Goal: Communication & Community: Answer question/provide support

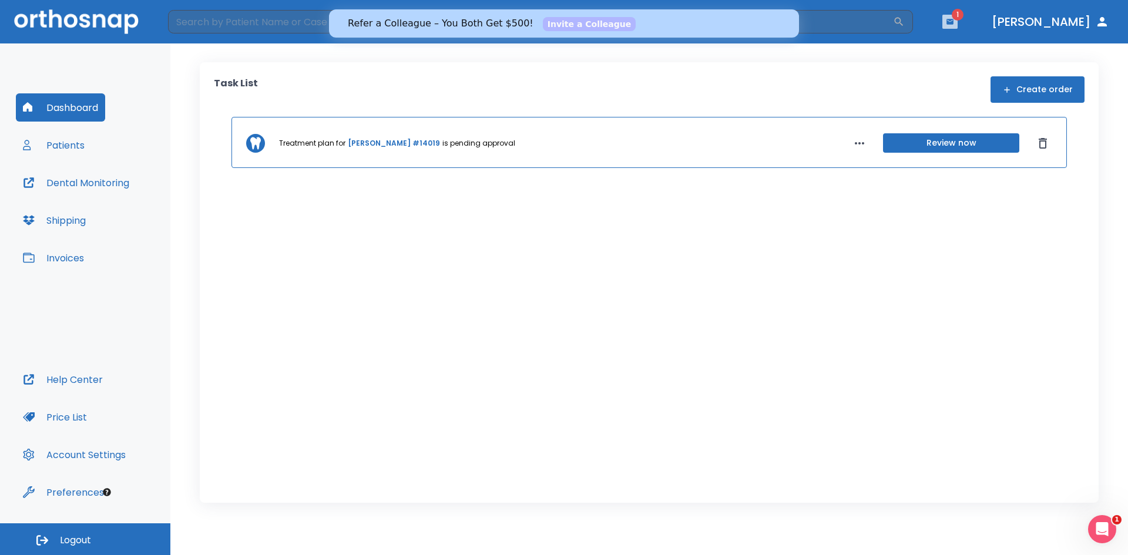
click at [958, 18] on button "button" at bounding box center [950, 22] width 15 height 14
click at [919, 52] on li "Talon Sidelinger 1" at bounding box center [931, 53] width 125 height 24
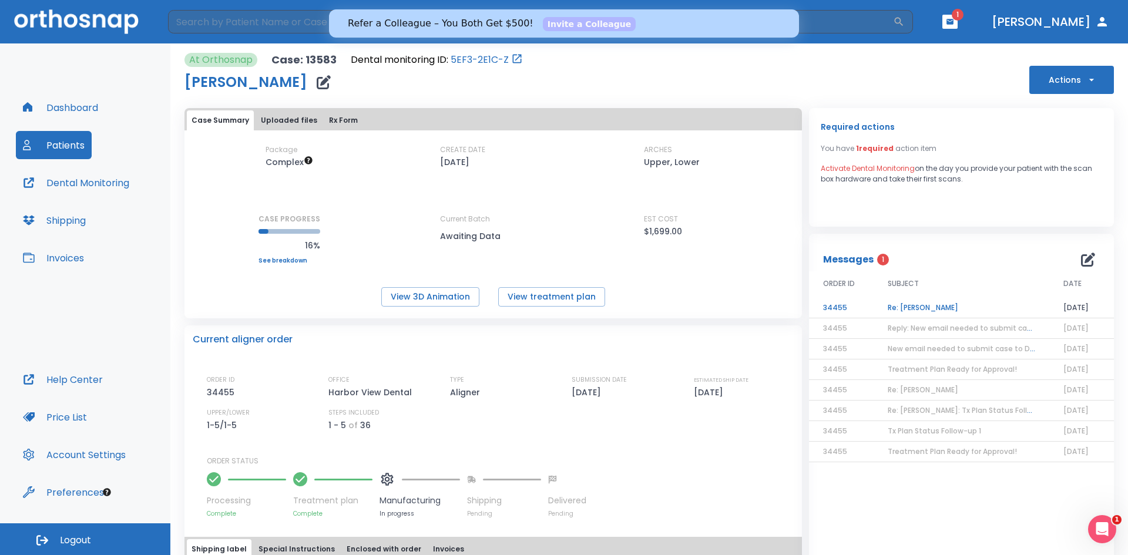
click at [934, 303] on td "Re: Talon Sidelinger" at bounding box center [962, 308] width 176 height 21
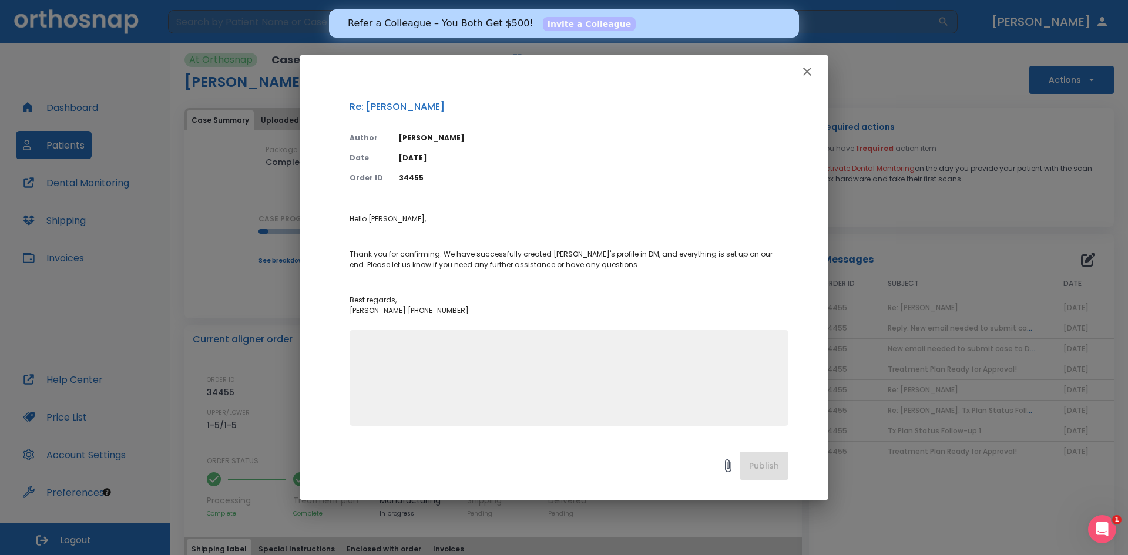
click at [686, 380] on textarea at bounding box center [569, 383] width 425 height 81
type textarea "Perfect, thank you!"
click at [770, 460] on button "Publish" at bounding box center [764, 466] width 49 height 28
drag, startPoint x: 770, startPoint y: 460, endPoint x: 785, endPoint y: 235, distance: 225.5
click at [770, 460] on div "Publish" at bounding box center [564, 469] width 529 height 62
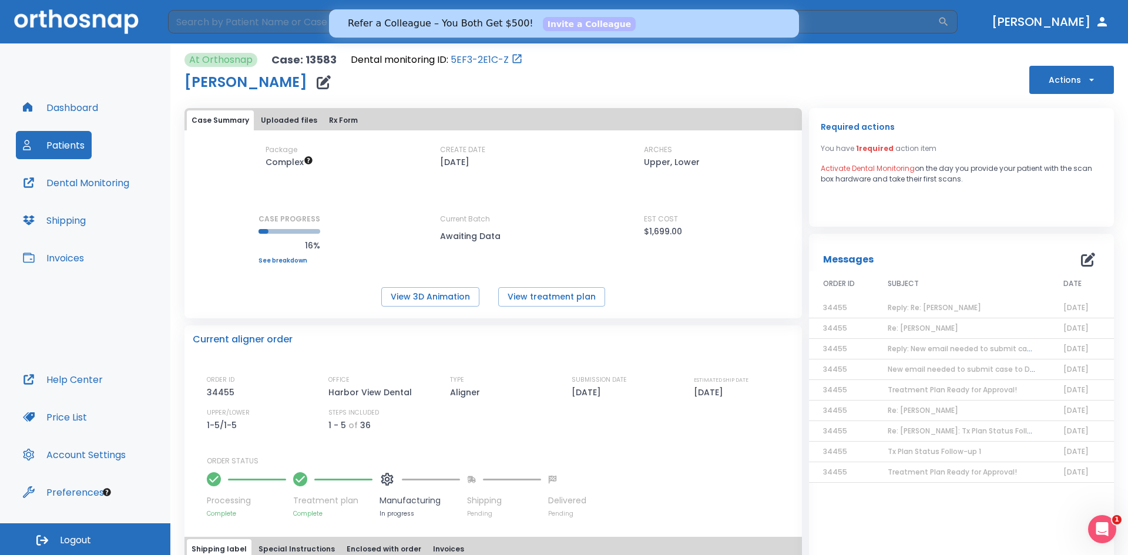
click at [1086, 78] on icon "button" at bounding box center [1092, 80] width 12 height 12
click at [931, 126] on div at bounding box center [564, 277] width 1128 height 555
click at [861, 151] on span "1 required" at bounding box center [875, 148] width 38 height 10
click at [853, 211] on div "Required actions You have 1 required action item Activate Dental Monitoring on …" at bounding box center [961, 167] width 305 height 119
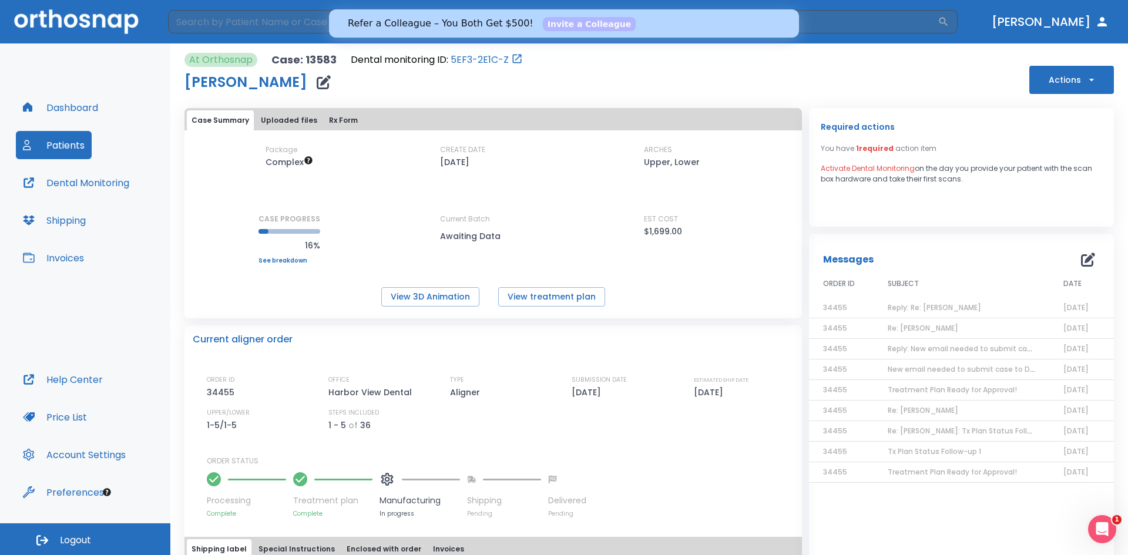
click at [939, 306] on span "Reply: Re: Talon Sidelinger" at bounding box center [934, 308] width 93 height 10
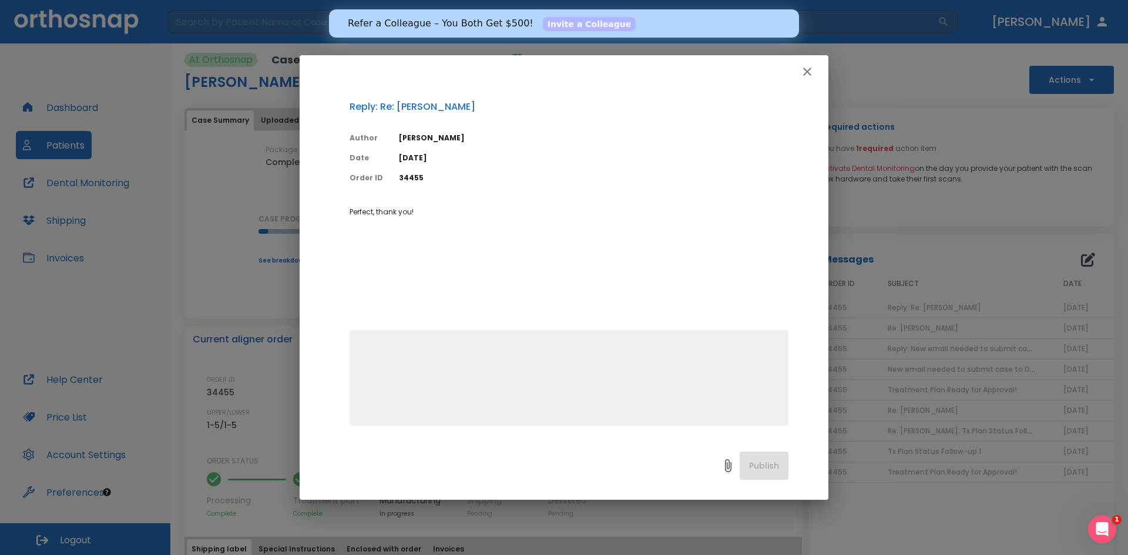
click at [807, 78] on icon "button" at bounding box center [807, 72] width 14 height 14
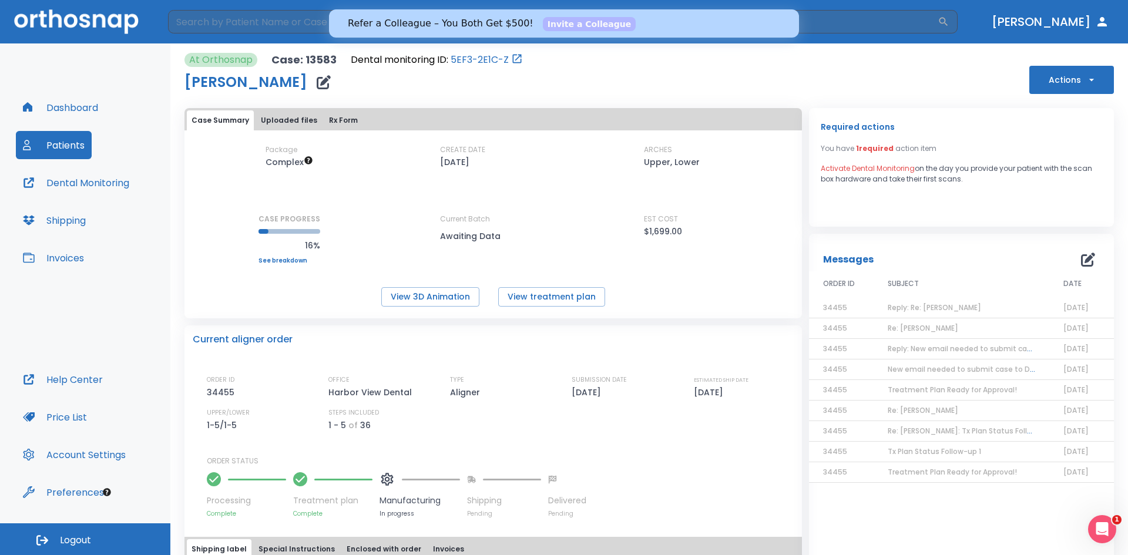
click at [950, 326] on span "Re: Talon Sidelinger" at bounding box center [923, 328] width 71 height 10
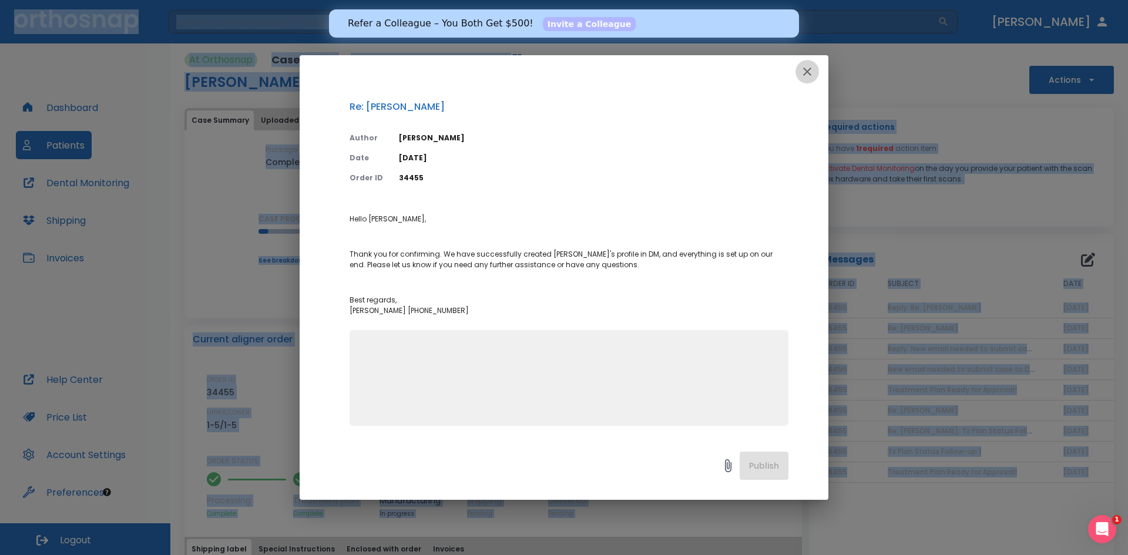
click at [801, 68] on icon "button" at bounding box center [807, 72] width 14 height 14
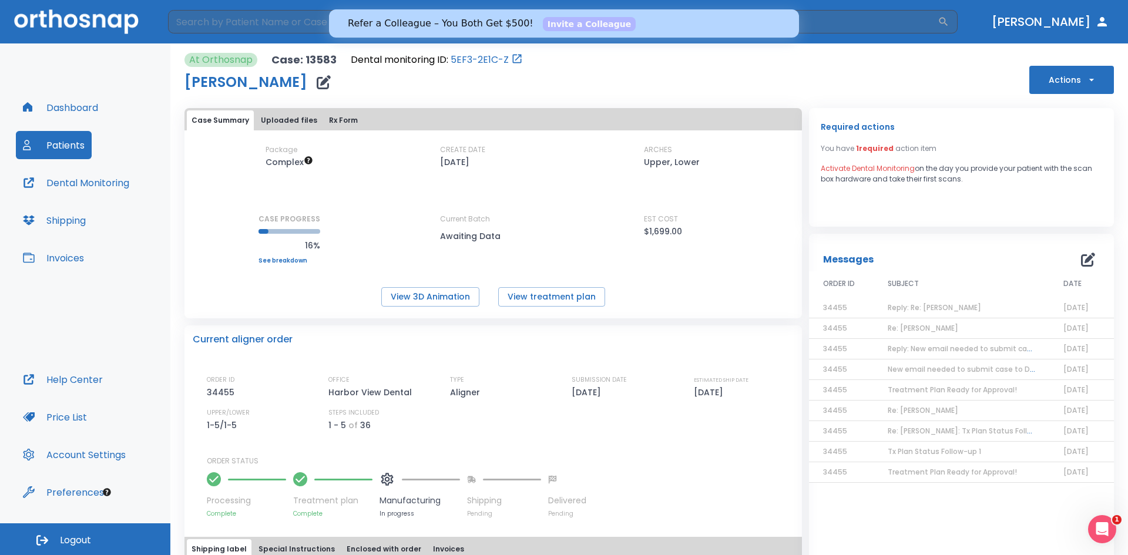
click at [769, 66] on div "At Orthosnap Case: 13583 Dental monitoring ID: 5EF3-2E1C-Z Talon Sidelinger Act…" at bounding box center [650, 73] width 930 height 41
click at [317, 82] on icon "button" at bounding box center [324, 82] width 14 height 14
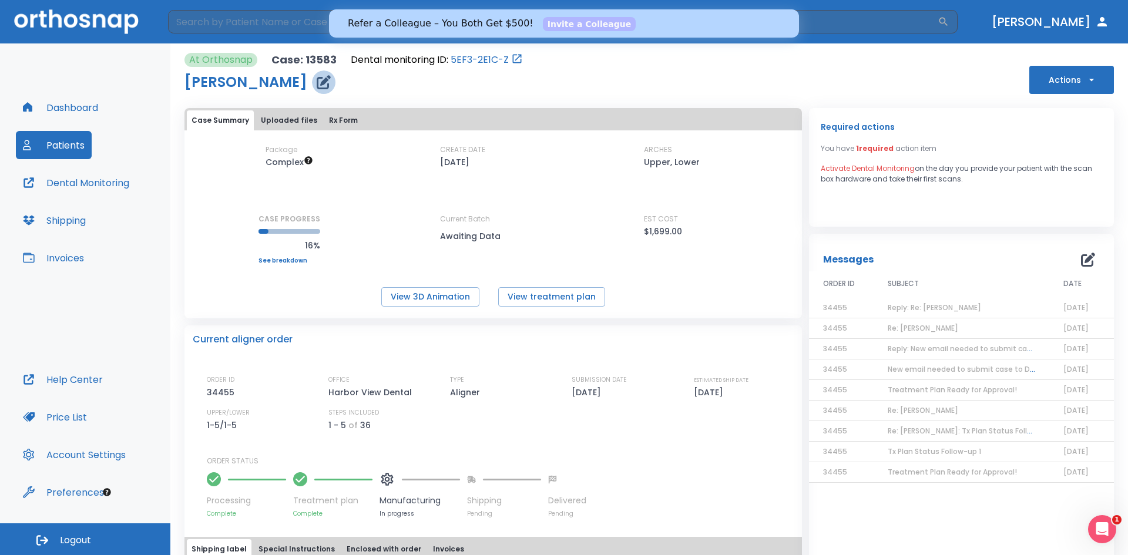
click at [317, 81] on icon "button" at bounding box center [324, 82] width 14 height 14
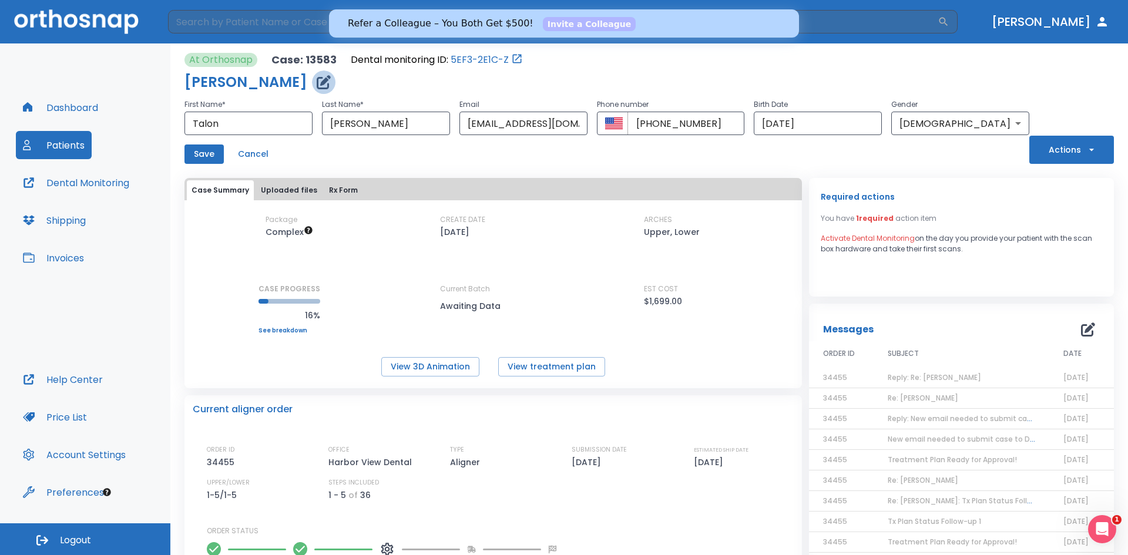
click at [317, 81] on icon "button" at bounding box center [324, 82] width 14 height 14
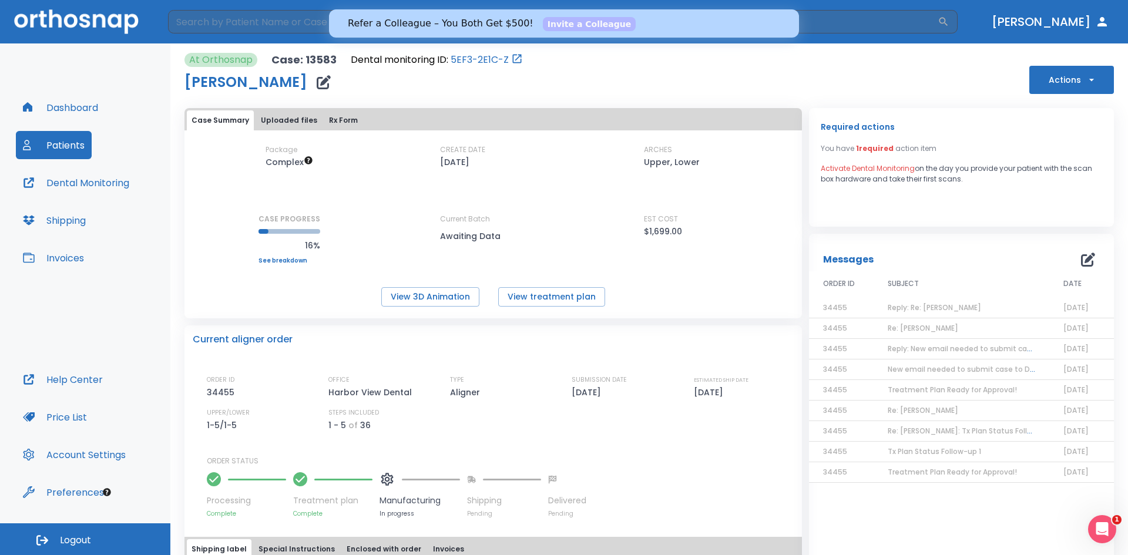
click at [98, 189] on button "Dental Monitoring" at bounding box center [76, 183] width 120 height 28
click at [463, 60] on link "5EF3-2E1C-Z" at bounding box center [480, 60] width 58 height 14
click at [71, 148] on button "Patients" at bounding box center [54, 145] width 76 height 28
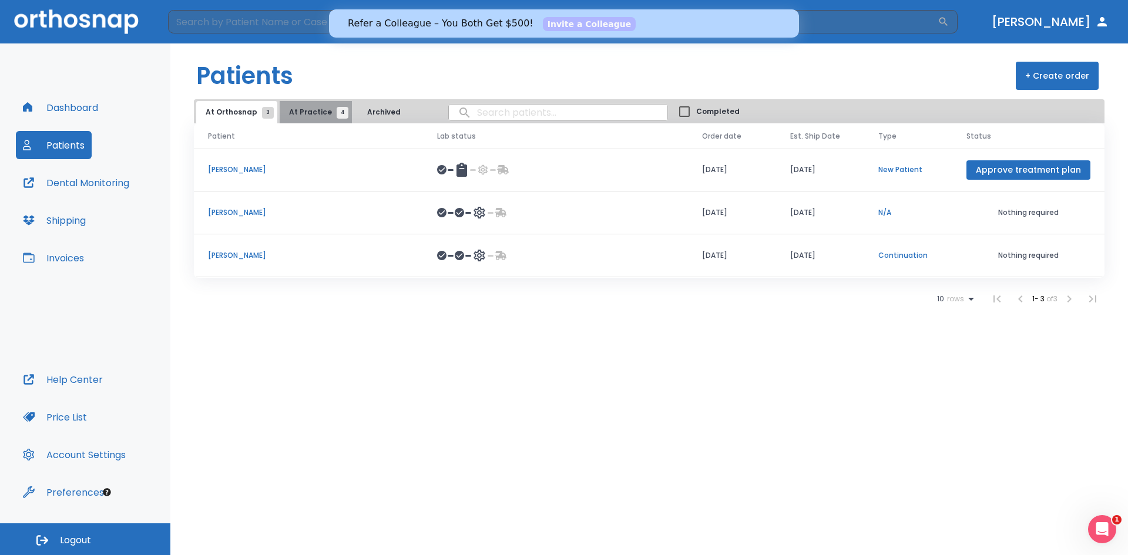
click at [324, 113] on span "At Practice 4" at bounding box center [315, 112] width 53 height 11
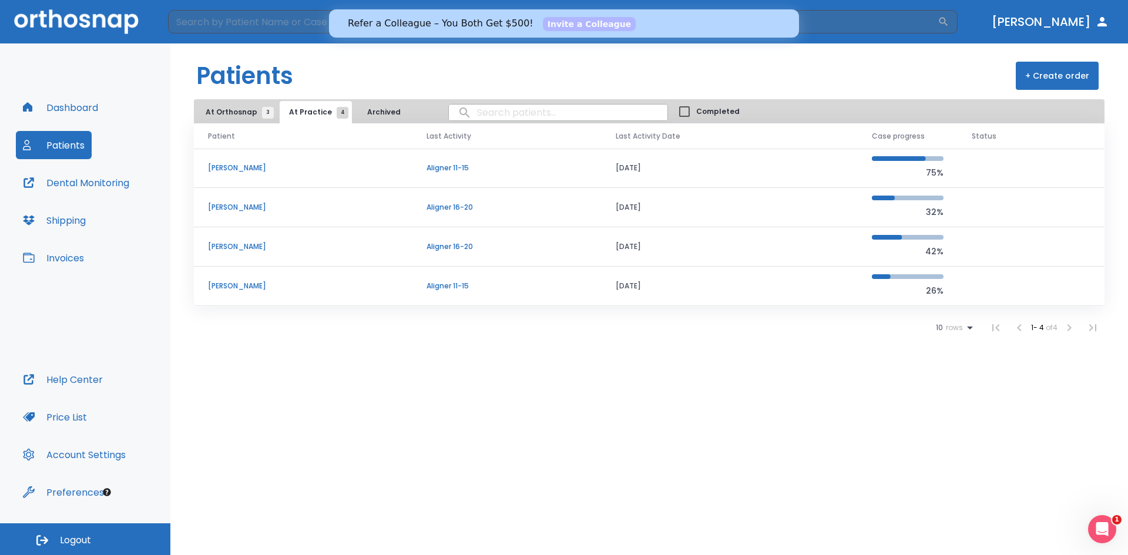
click at [236, 167] on p "Enrique Mercado" at bounding box center [303, 168] width 190 height 11
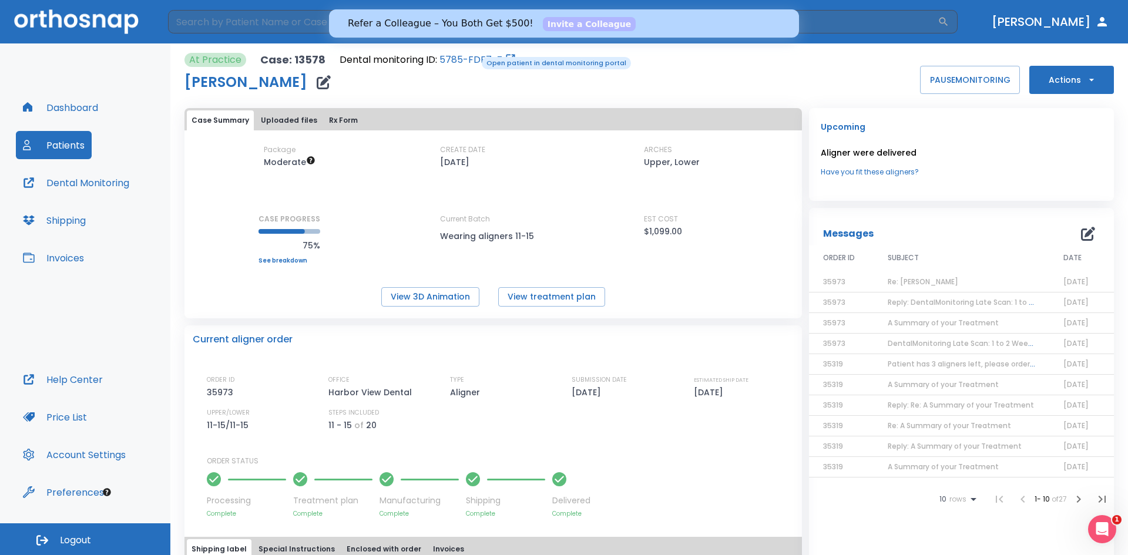
click at [474, 56] on link "5785-FDE7-Z" at bounding box center [471, 60] width 63 height 14
